Goal: Book appointment/travel/reservation

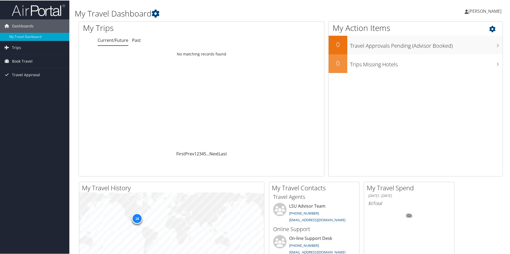
click at [459, 144] on div "My Action Items 0 Travel Approvals Pending (Advisor Booked) 0 Trips Missing Hot…" at bounding box center [415, 98] width 174 height 155
click at [14, 47] on span "Trips" at bounding box center [16, 47] width 9 height 13
click at [26, 84] on span "Book Travel" at bounding box center [22, 84] width 21 height 13
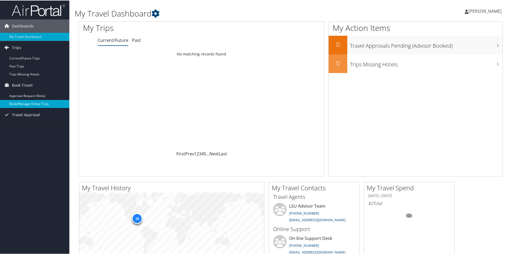
click at [28, 104] on link "Book/Manage Online Trips" at bounding box center [34, 103] width 69 height 8
click at [481, 151] on div "My Action Items 0 Travel Approvals Pending (Advisor Booked) 0 Trips Missing Hot…" at bounding box center [415, 98] width 174 height 155
